Goal: Download file/media

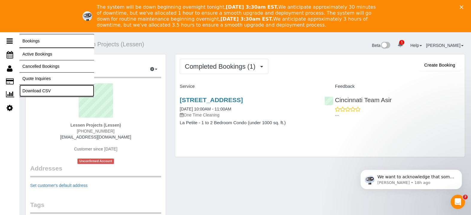
click at [36, 87] on link "Download CSV" at bounding box center [56, 91] width 75 height 12
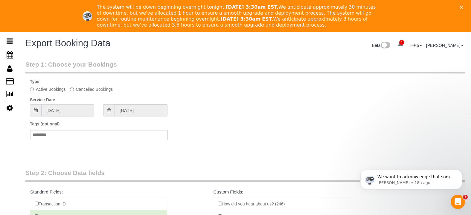
click at [86, 113] on input "[DATE]" at bounding box center [67, 110] width 53 height 12
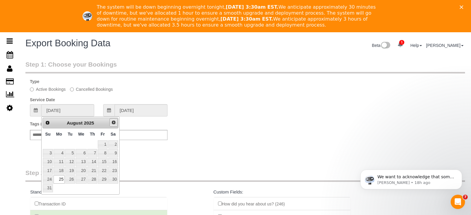
click at [115, 124] on span "Next" at bounding box center [113, 122] width 5 height 5
click at [92, 161] on link "18" at bounding box center [92, 162] width 10 height 8
type input "[DATE]"
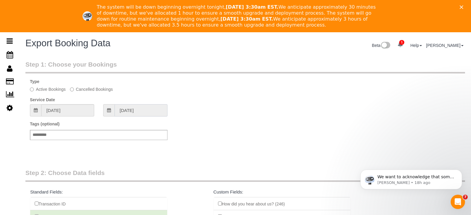
click at [151, 113] on input "[DATE]" at bounding box center [141, 110] width 53 height 12
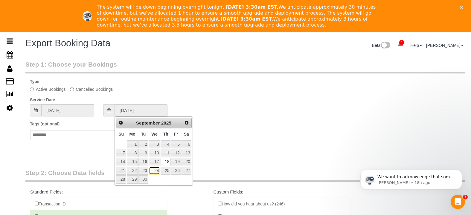
click at [150, 172] on link "24" at bounding box center [154, 171] width 11 height 8
type input "[DATE]"
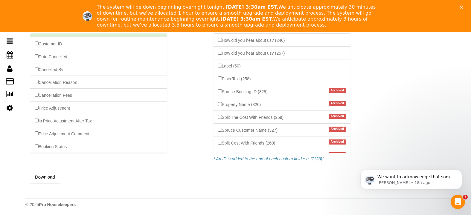
scroll to position [165, 0]
click at [34, 176] on button "Download" at bounding box center [45, 176] width 30 height 13
